Goal: Check status

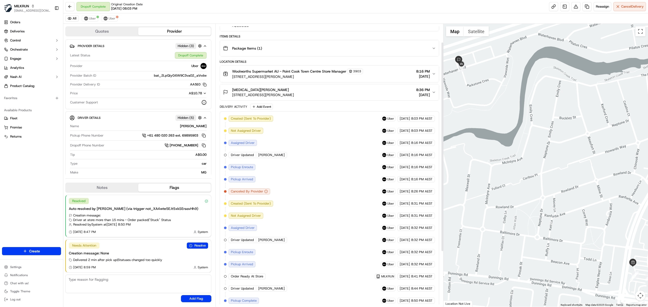
scroll to position [100, 0]
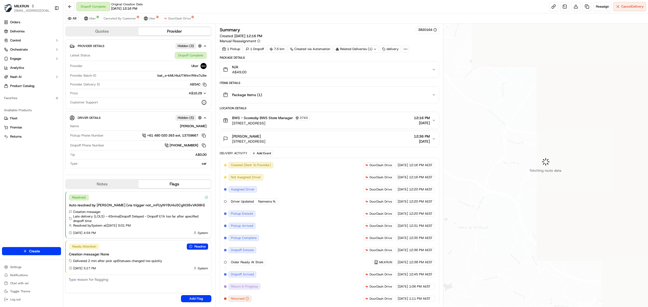
scroll to position [2, 0]
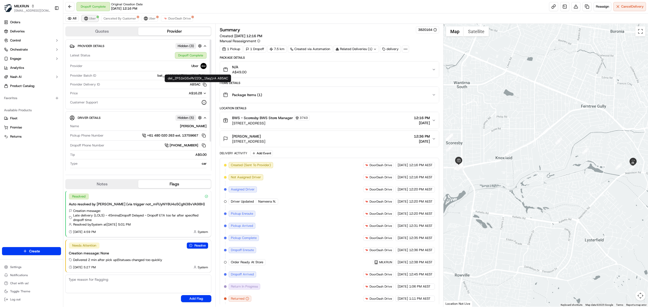
click at [85, 18] on img at bounding box center [86, 18] width 4 height 4
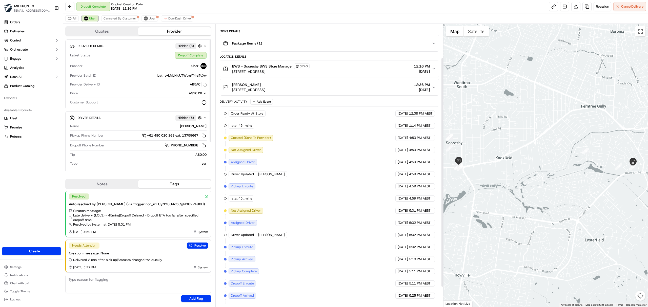
scroll to position [66, 0]
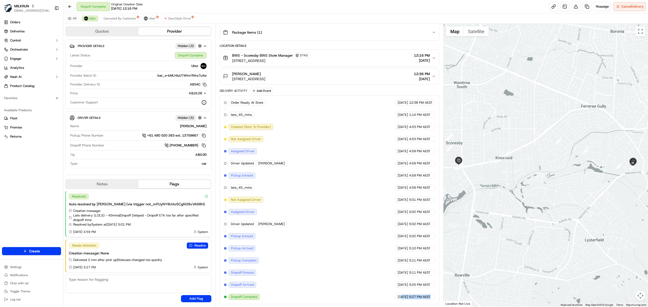
drag, startPoint x: 432, startPoint y: 300, endPoint x: 391, endPoint y: 298, distance: 40.3
click at [396, 298] on div "16/09/2025 5:27 PM AEST" at bounding box center [416, 297] width 40 height 6
